Goal: Information Seeking & Learning: Learn about a topic

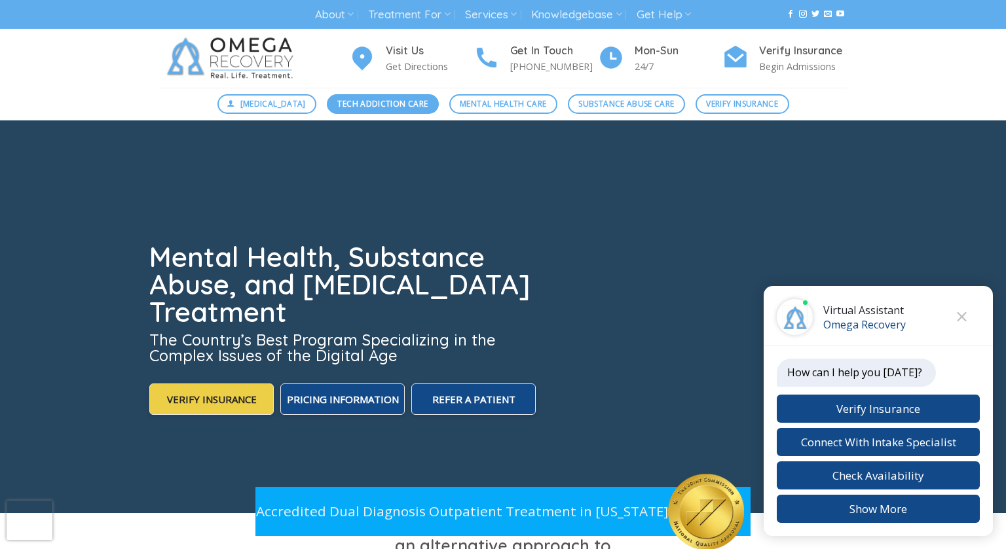
click at [368, 103] on span "Tech Addiction Care" at bounding box center [382, 104] width 90 height 12
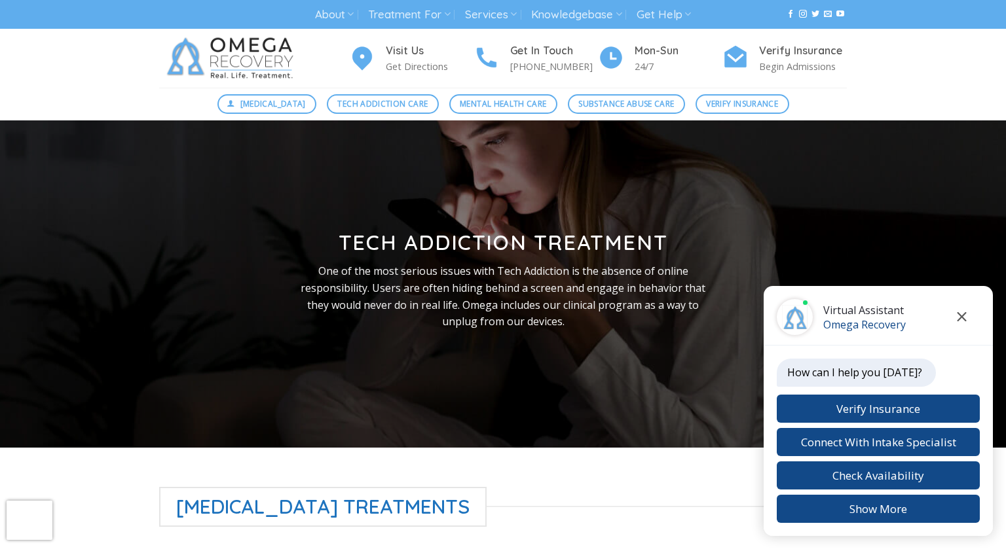
click at [965, 316] on icon "Close chat" at bounding box center [962, 316] width 10 height 9
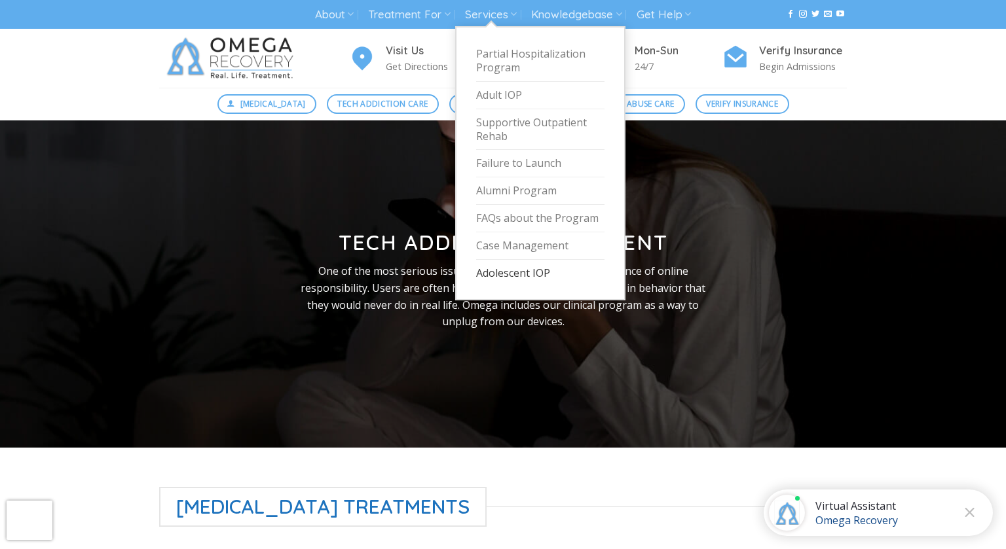
click at [518, 273] on link "Adolescent IOP" at bounding box center [540, 273] width 128 height 27
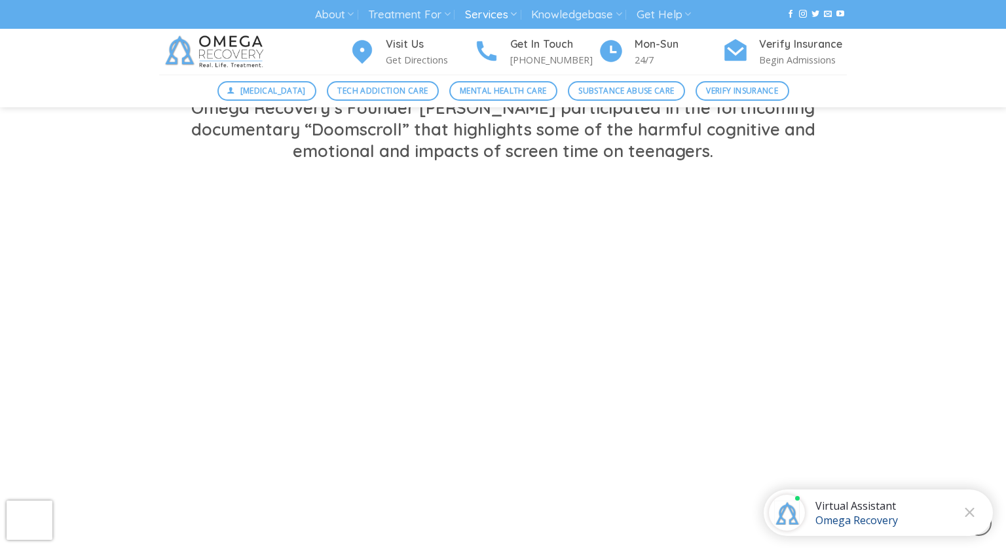
scroll to position [539, 0]
